Goal: Information Seeking & Learning: Check status

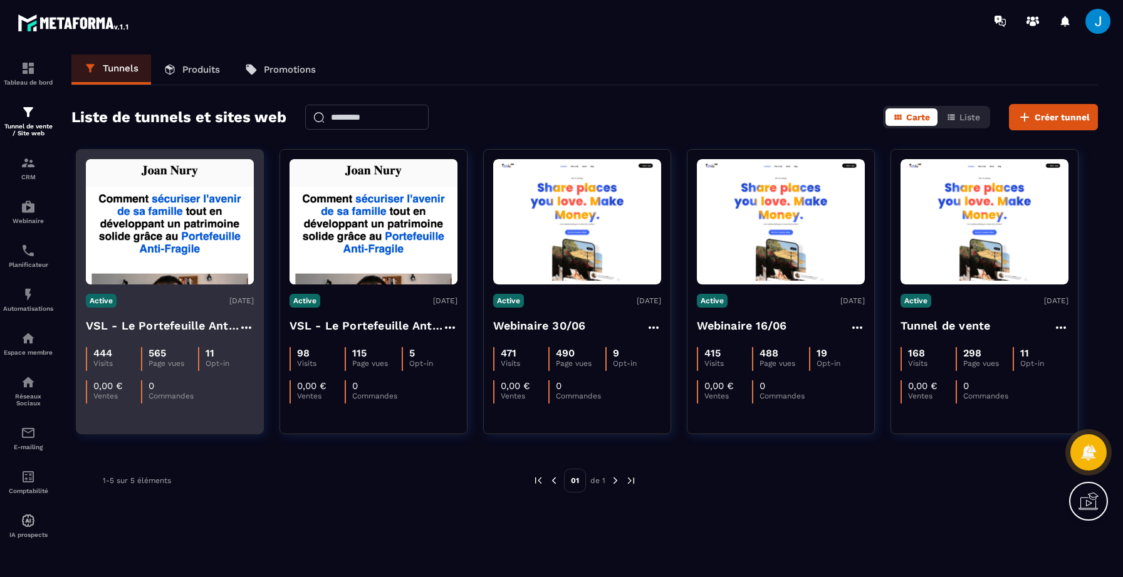
click at [152, 302] on div "Active [DATE]" at bounding box center [170, 301] width 168 height 14
click at [179, 222] on img at bounding box center [170, 221] width 168 height 125
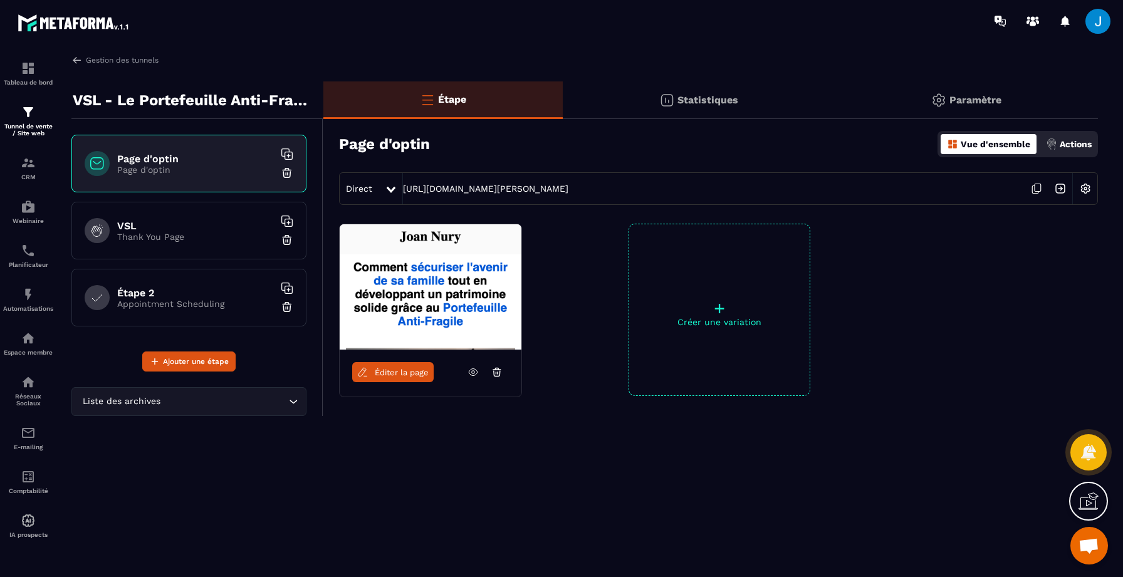
click at [691, 80] on div "Gestion des tunnels VSL - Le Portefeuille Anti-Fragile - PUB Page d'optin Page …" at bounding box center [585, 314] width 1052 height 518
click at [835, 93] on div "Statistiques" at bounding box center [966, 100] width 263 height 38
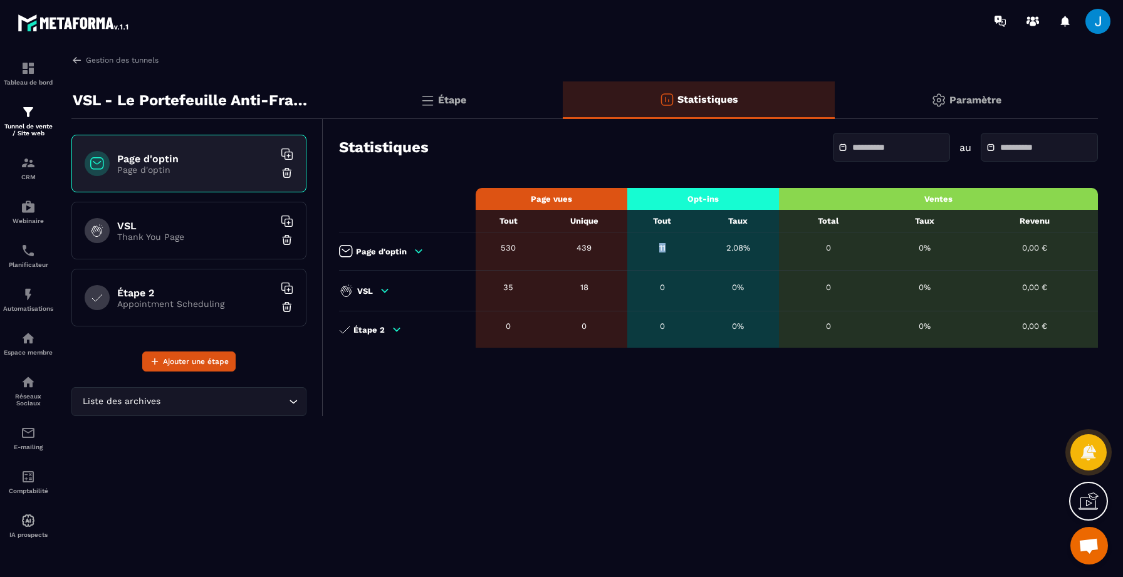
drag, startPoint x: 659, startPoint y: 246, endPoint x: 669, endPoint y: 246, distance: 10.7
click at [669, 246] on div "11" at bounding box center [662, 247] width 57 height 9
click at [674, 246] on div "11" at bounding box center [662, 247] width 57 height 9
drag, startPoint x: 674, startPoint y: 246, endPoint x: 658, endPoint y: 246, distance: 15.7
click at [658, 246] on div "11" at bounding box center [662, 247] width 57 height 9
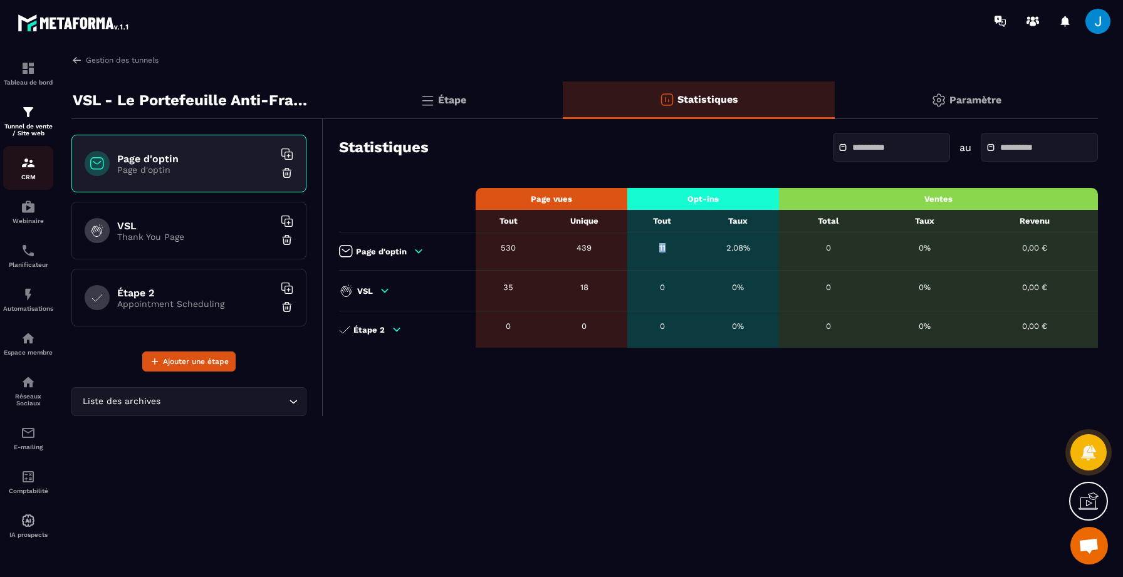
click at [38, 163] on div "CRM" at bounding box center [28, 167] width 50 height 25
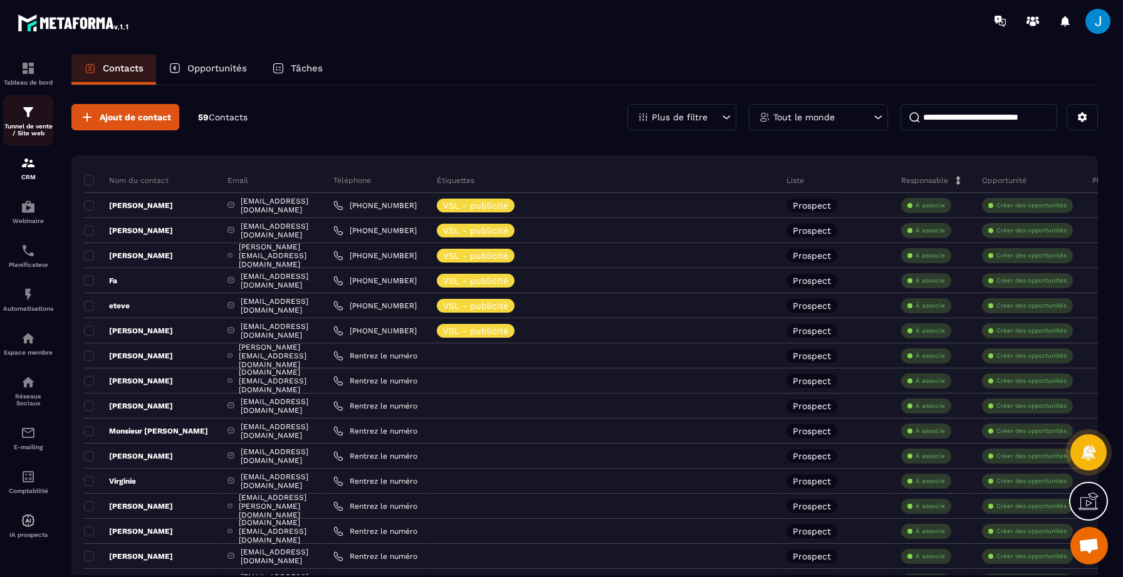
click at [22, 124] on p "Tunnel de vente / Site web" at bounding box center [28, 130] width 50 height 14
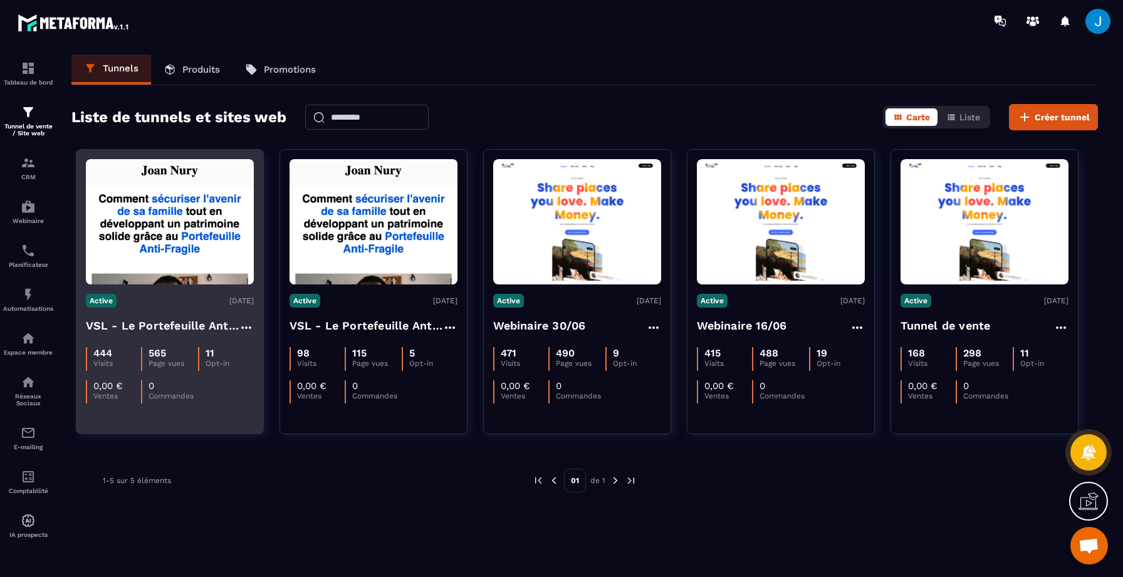
click at [186, 318] on h4 "VSL - Le Portefeuille Anti-Fragile - PUB" at bounding box center [162, 326] width 153 height 18
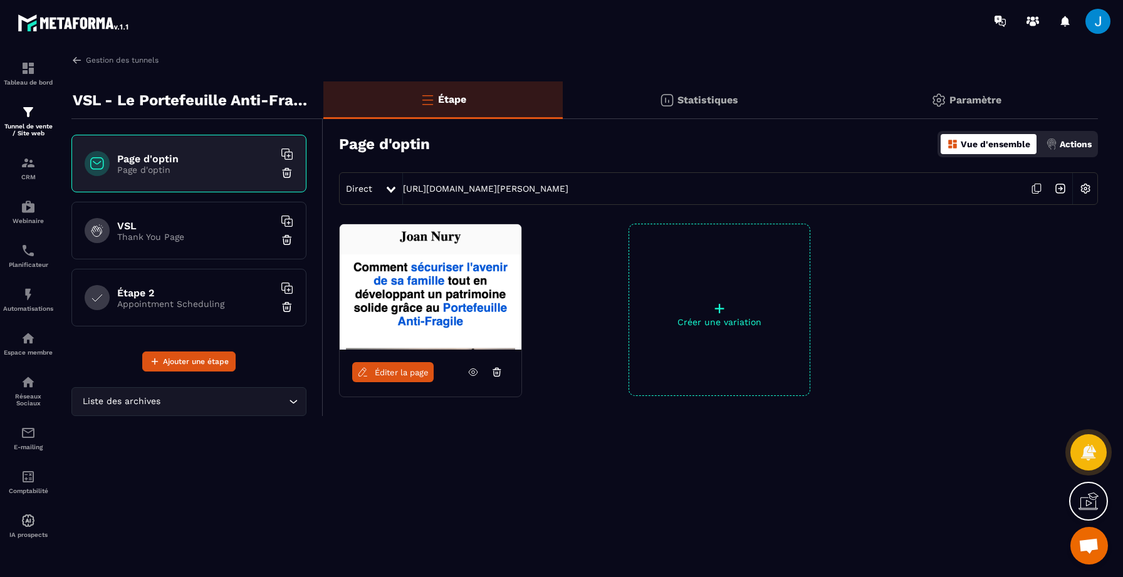
click at [703, 96] on p "Statistiques" at bounding box center [707, 100] width 61 height 12
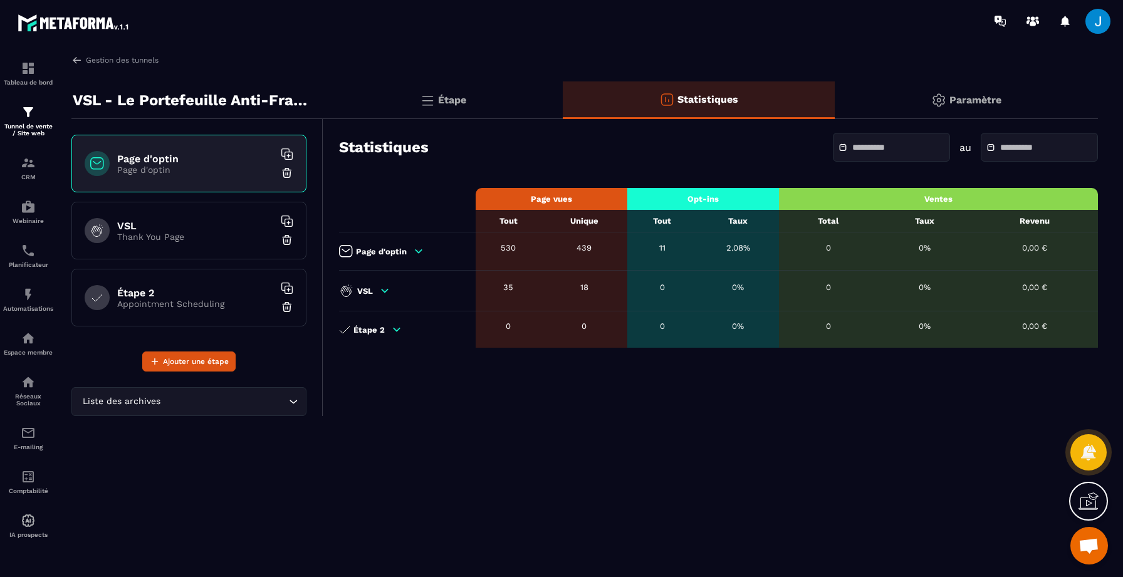
click at [416, 249] on icon at bounding box center [419, 250] width 7 height 3
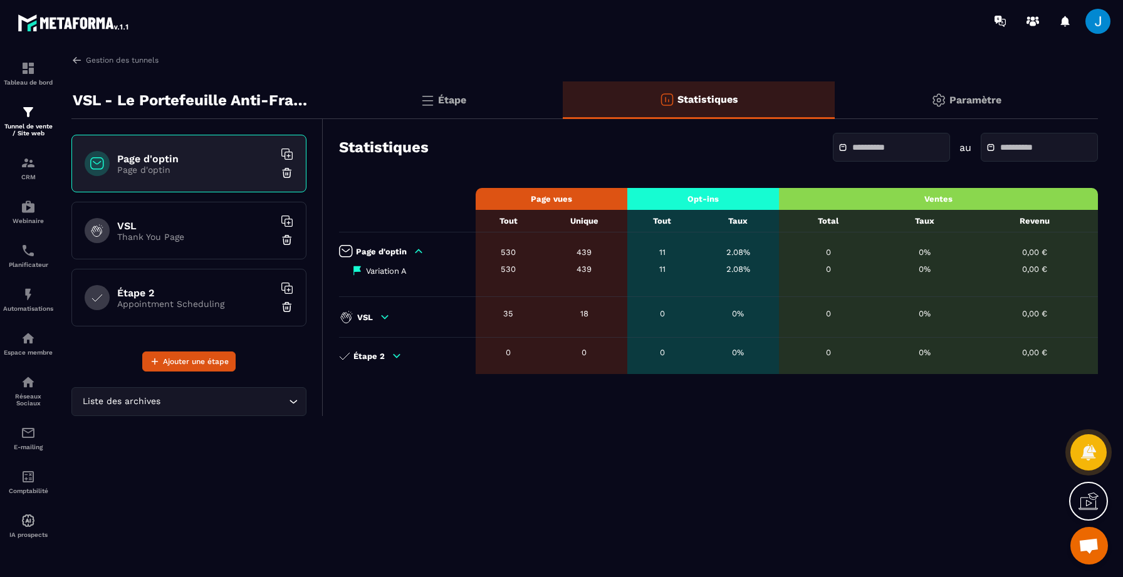
click at [414, 249] on icon at bounding box center [418, 251] width 11 height 11
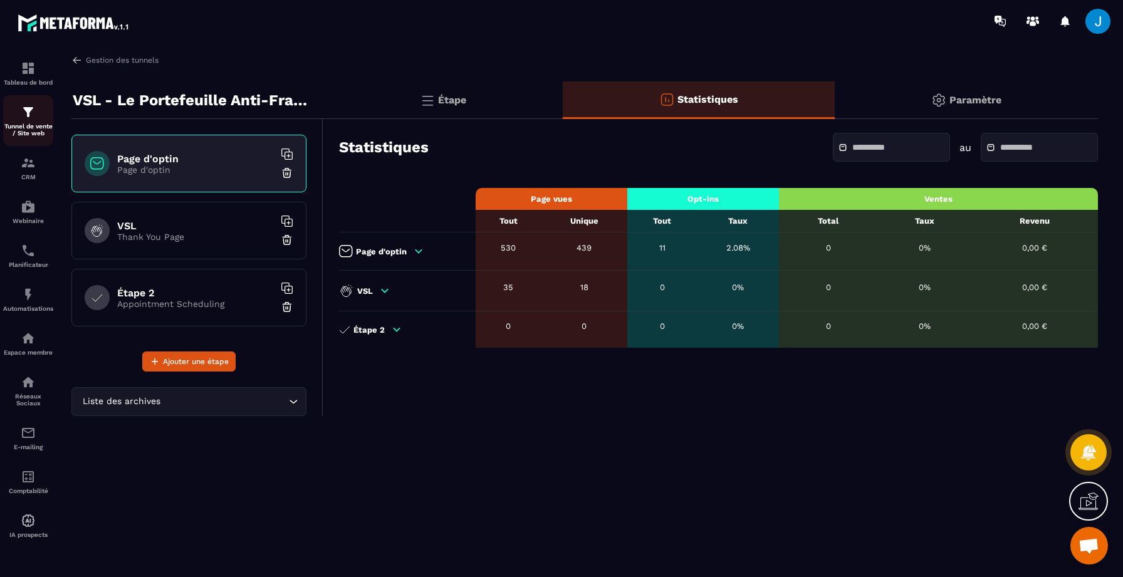
click at [21, 119] on img at bounding box center [28, 112] width 15 height 15
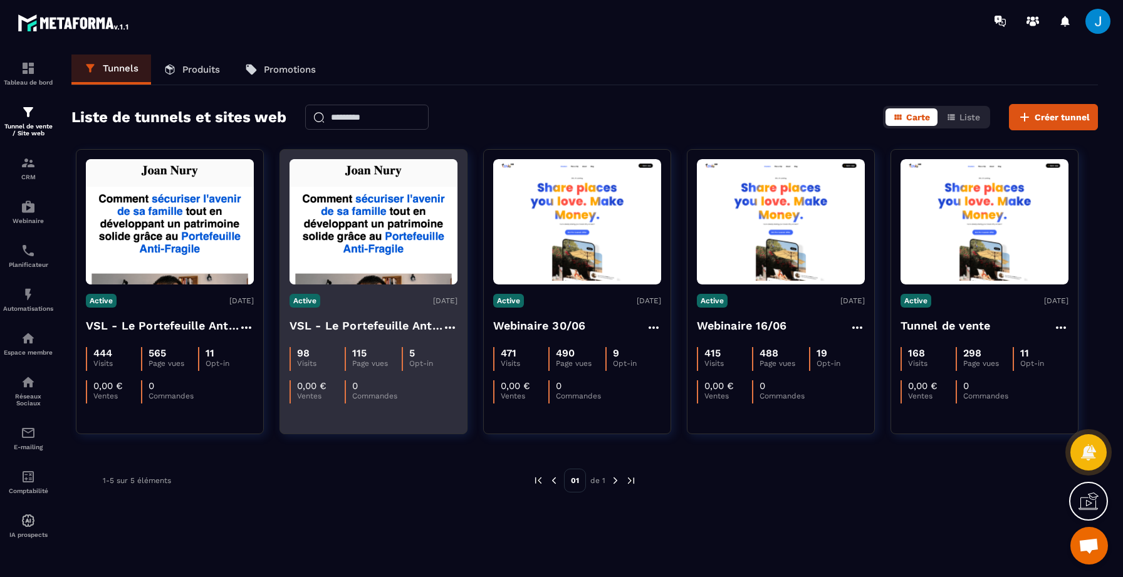
click at [394, 274] on img at bounding box center [374, 221] width 168 height 125
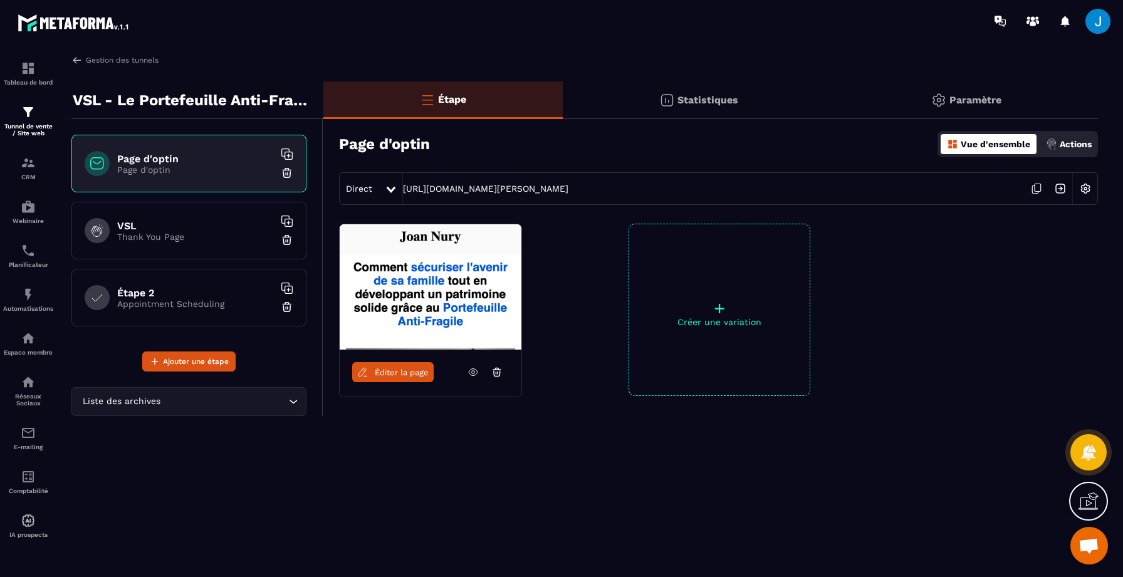
click at [835, 85] on div "Statistiques" at bounding box center [966, 100] width 263 height 38
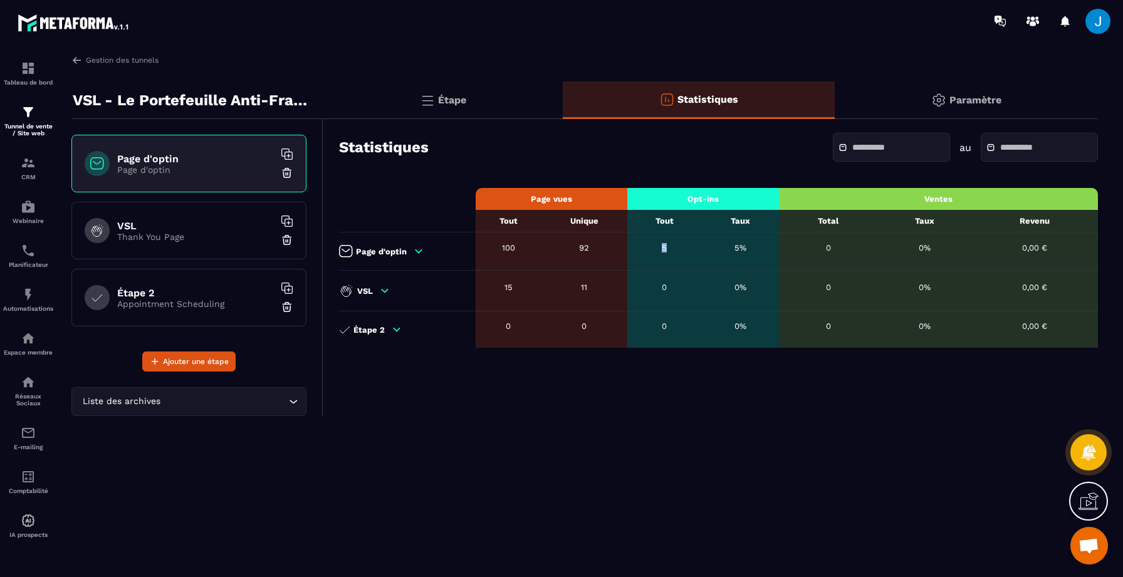
drag, startPoint x: 684, startPoint y: 251, endPoint x: 656, endPoint y: 248, distance: 29.1
click at [656, 248] on div "5" at bounding box center [665, 247] width 62 height 9
click at [659, 245] on div "5" at bounding box center [665, 247] width 62 height 9
drag, startPoint x: 652, startPoint y: 246, endPoint x: 672, endPoint y: 246, distance: 20.1
click at [672, 246] on div "5" at bounding box center [665, 247] width 62 height 9
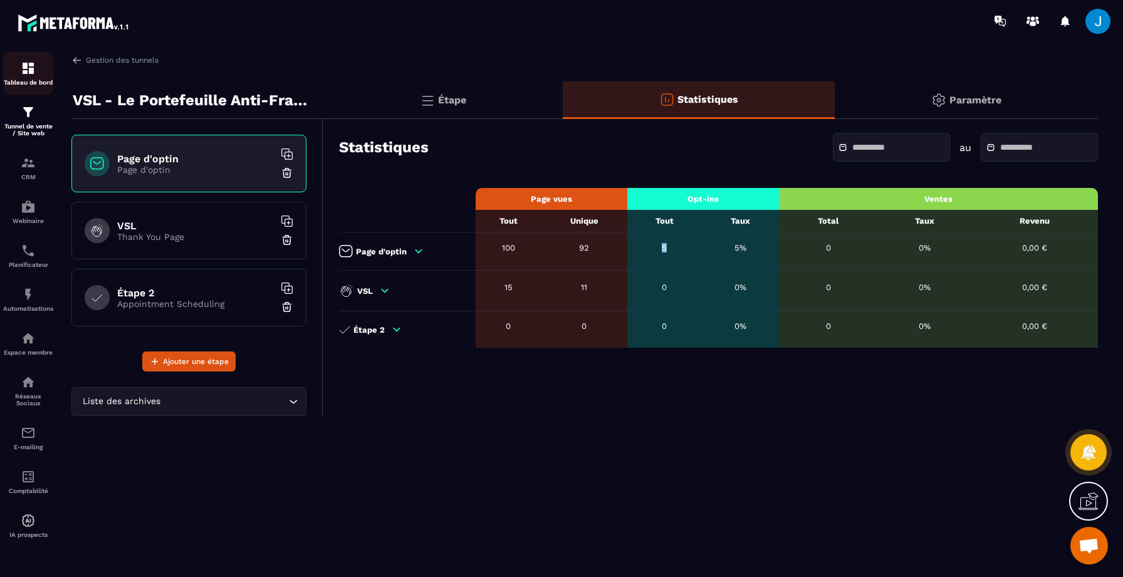
click at [27, 84] on p "Tableau de bord" at bounding box center [28, 82] width 50 height 7
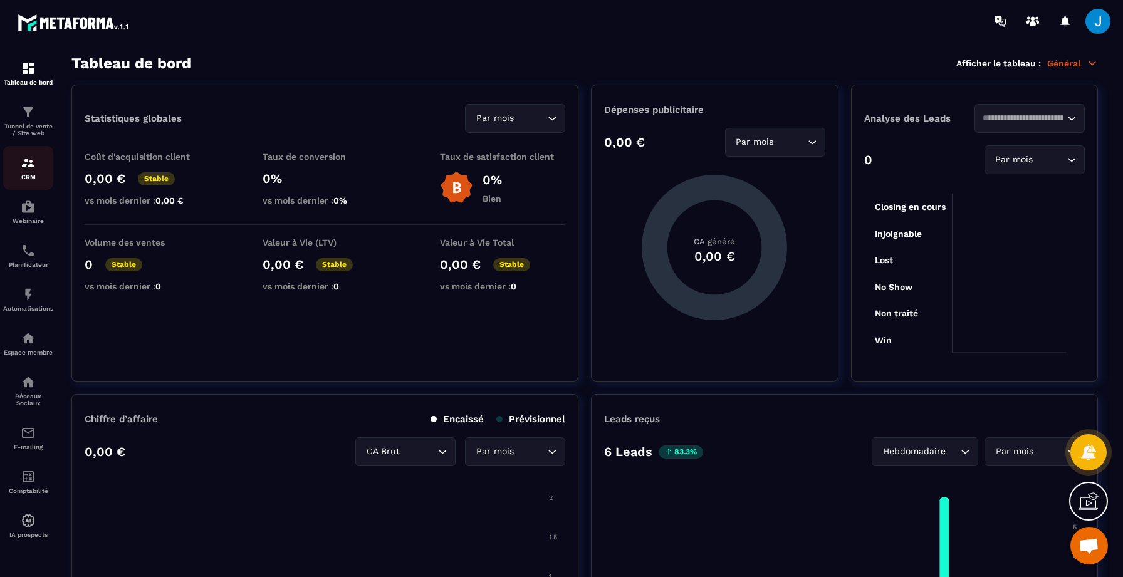
click at [22, 183] on link "CRM" at bounding box center [28, 168] width 50 height 44
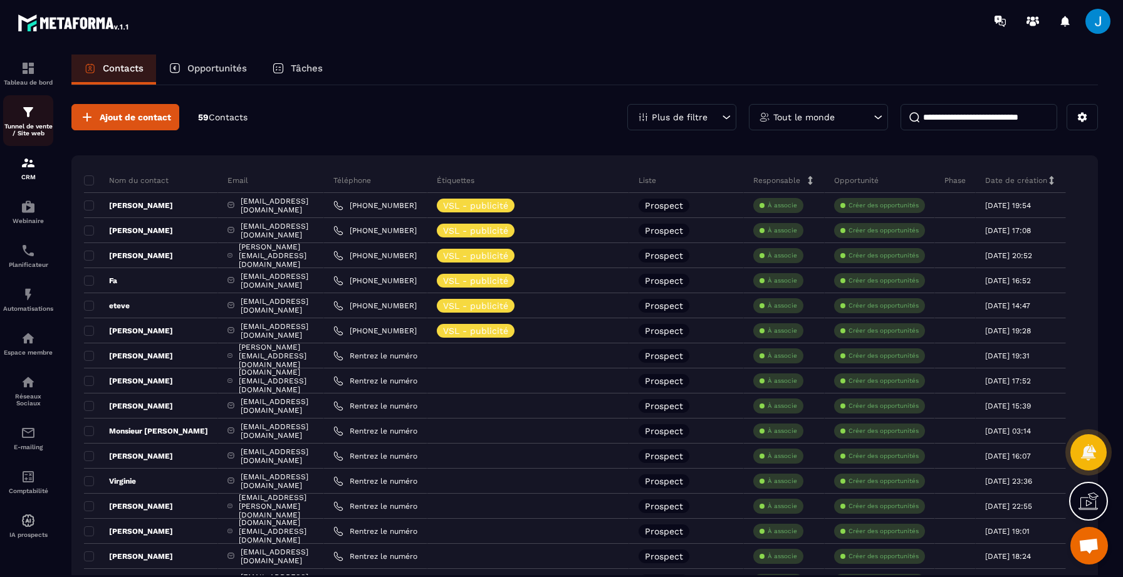
click at [11, 118] on div "Tunnel de vente / Site web" at bounding box center [28, 121] width 50 height 32
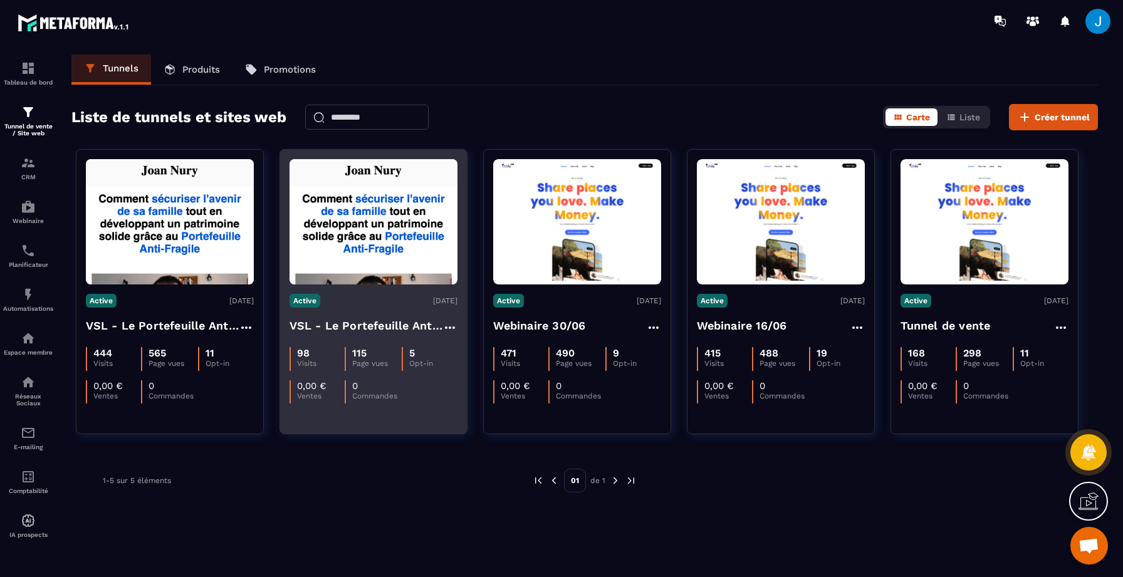
click at [375, 269] on img at bounding box center [374, 221] width 168 height 125
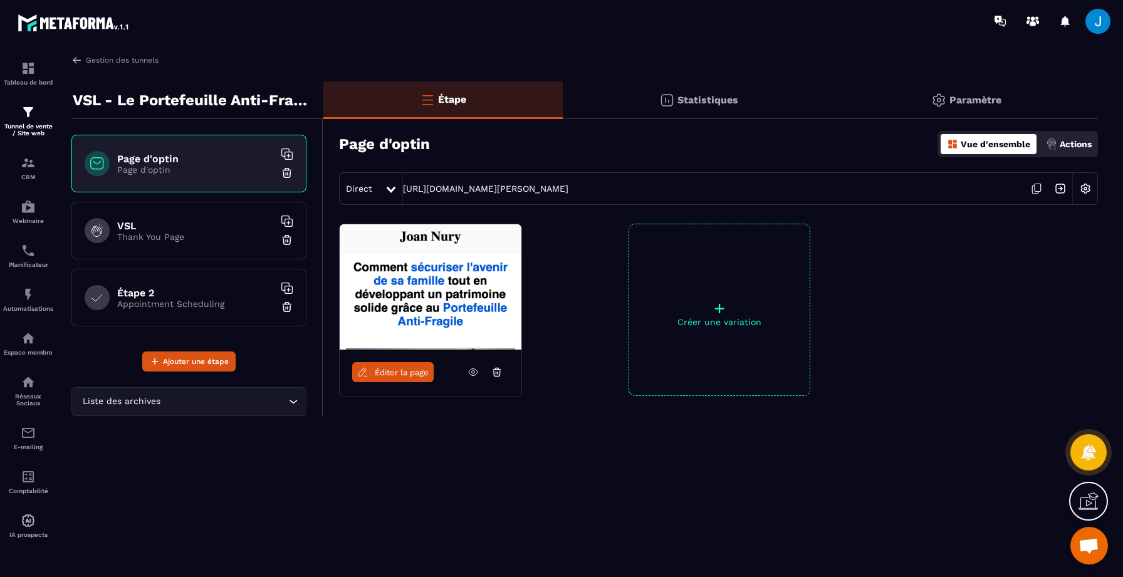
click at [835, 83] on div "Statistiques" at bounding box center [966, 100] width 263 height 38
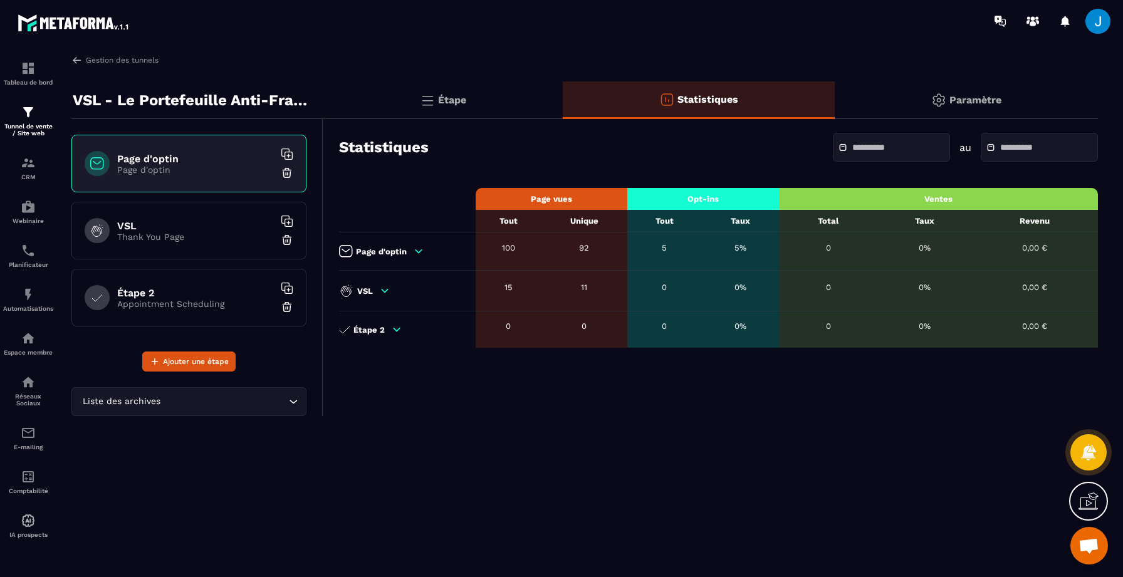
click at [670, 246] on div "5" at bounding box center [665, 247] width 62 height 9
click at [254, 334] on div "Page d'optin Page d'optin VSL Thank You Page Étape 2 Appointment Scheduling" at bounding box center [188, 235] width 235 height 201
click at [38, 164] on div "CRM" at bounding box center [28, 167] width 50 height 25
